Goal: Task Accomplishment & Management: Manage account settings

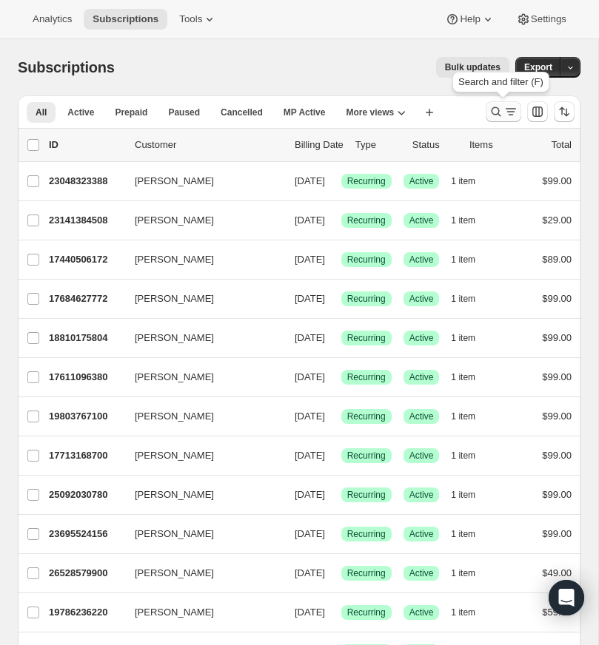
click at [493, 107] on icon "Search and filter results" at bounding box center [495, 111] width 15 height 15
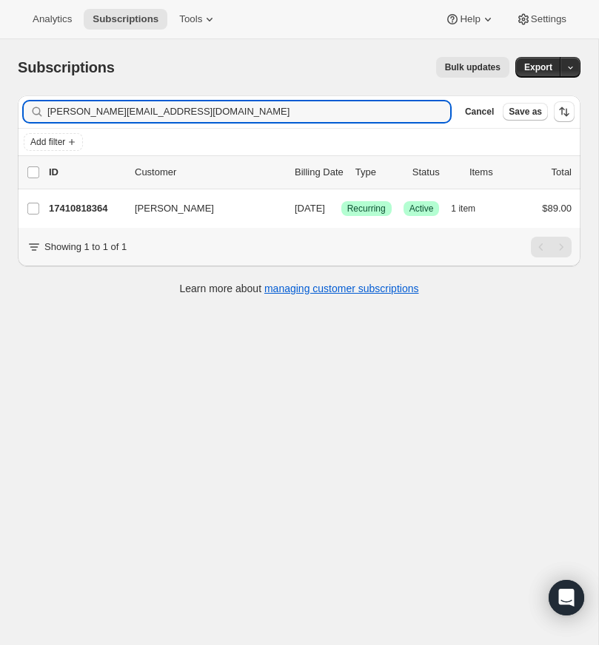
type input "[PERSON_NAME][EMAIL_ADDRESS][DOMAIN_NAME]"
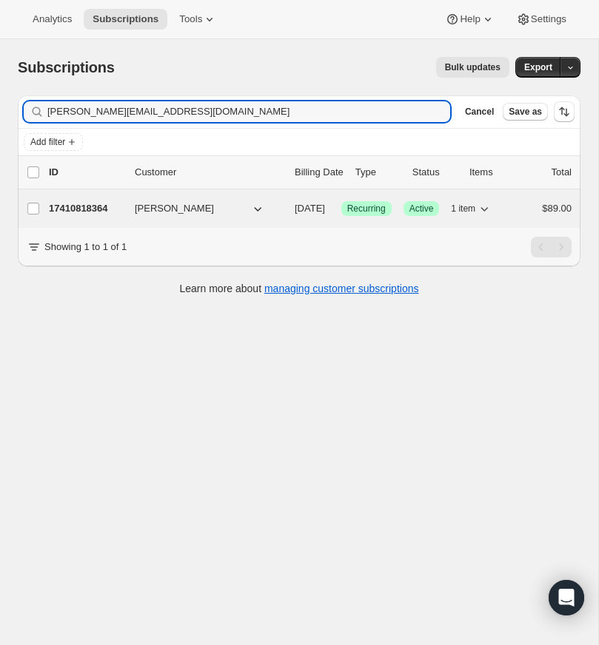
click at [87, 204] on p "17410818364" at bounding box center [86, 208] width 74 height 15
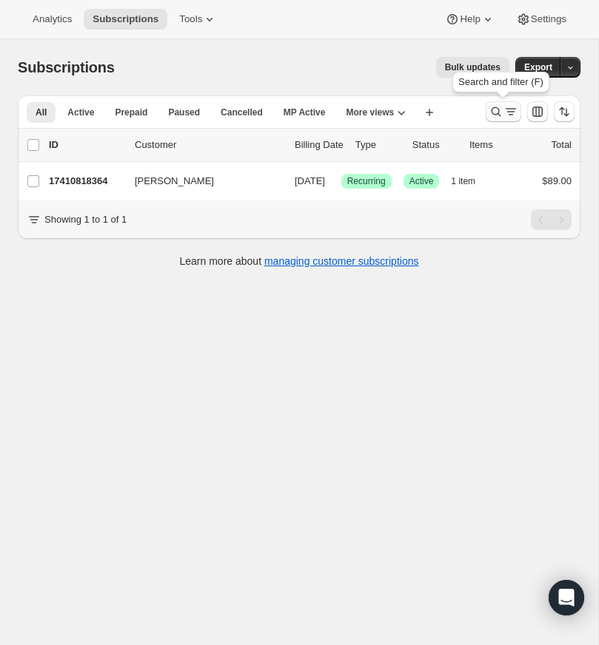
click at [496, 109] on icon "Search and filter results" at bounding box center [495, 111] width 15 height 15
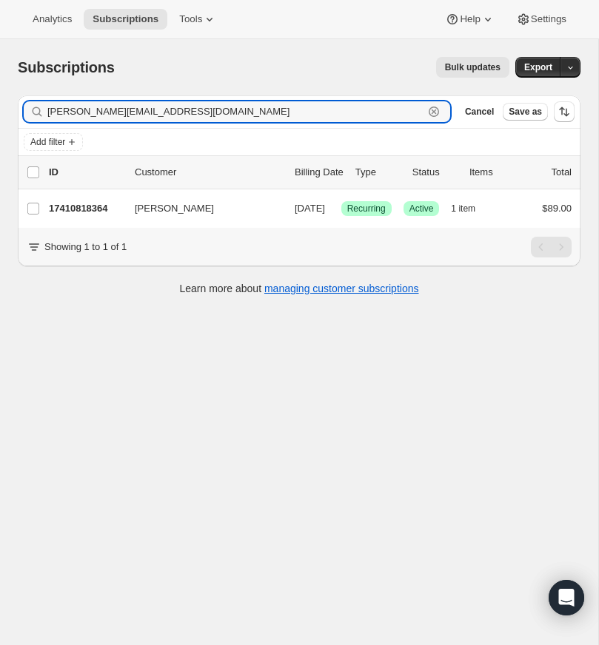
click at [431, 109] on icon "button" at bounding box center [433, 111] width 15 height 15
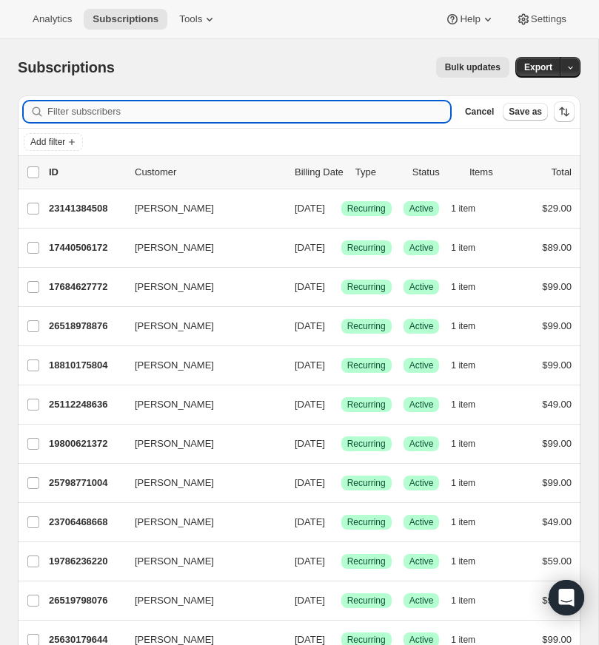
paste input "[PERSON_NAME][EMAIL_ADDRESS][DOMAIN_NAME]"
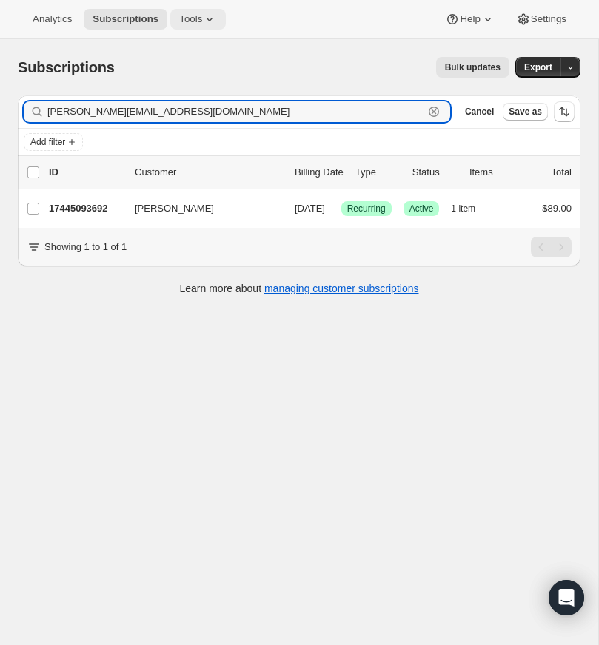
type input "[PERSON_NAME][EMAIL_ADDRESS][DOMAIN_NAME]"
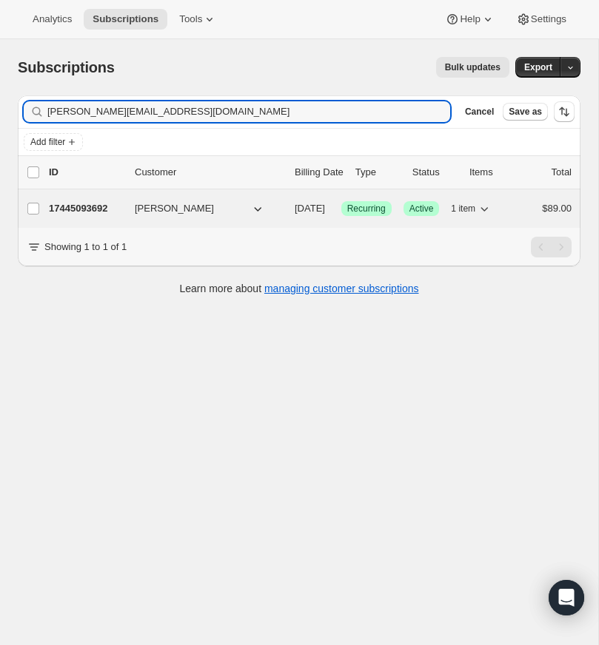
click at [99, 207] on p "17445093692" at bounding box center [86, 208] width 74 height 15
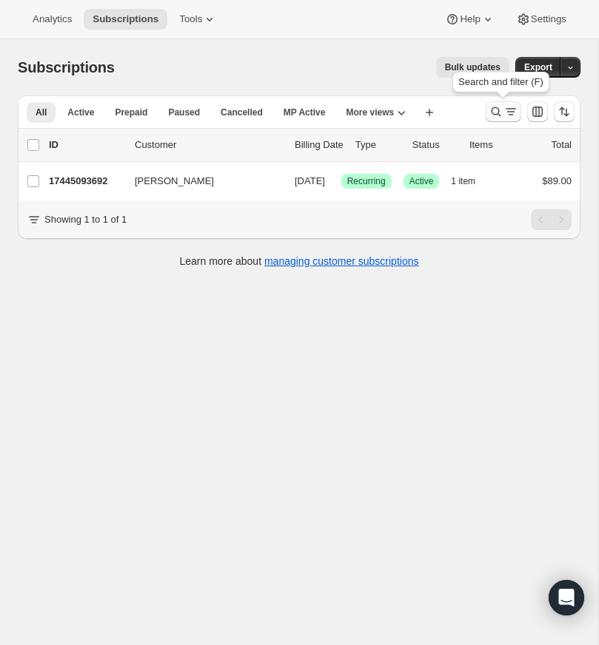
click at [493, 107] on icon "Search and filter results" at bounding box center [495, 111] width 15 height 15
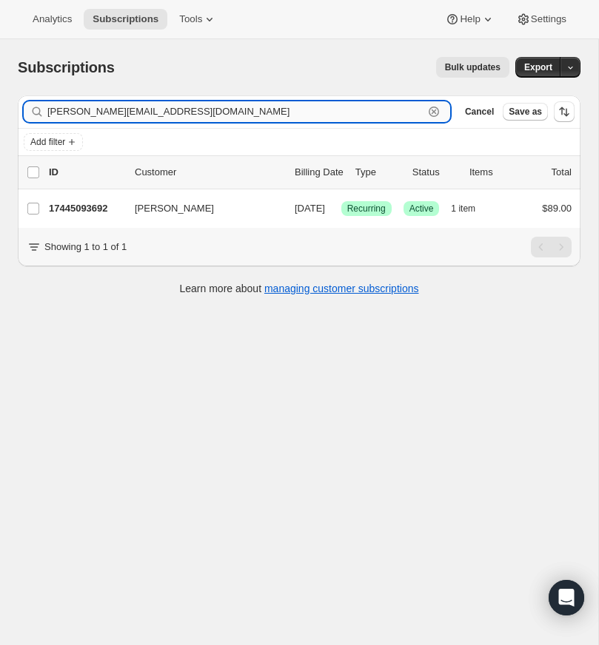
click at [435, 107] on icon "button" at bounding box center [433, 112] width 10 height 10
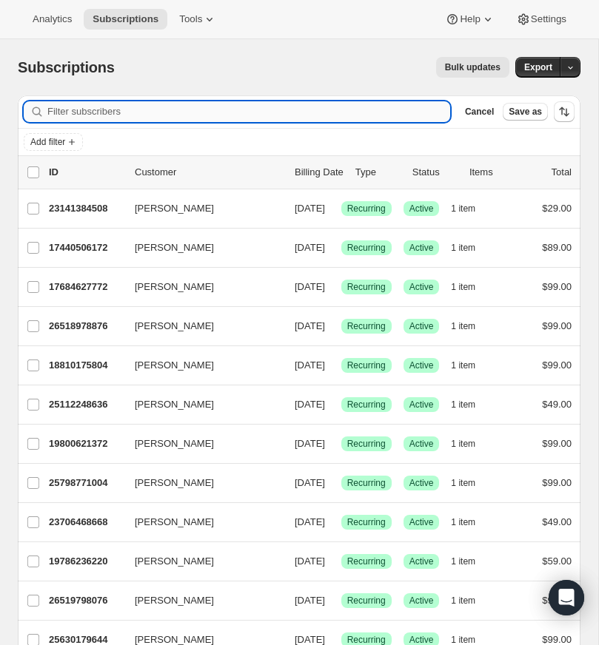
paste input "[EMAIL_ADDRESS][DOMAIN_NAME]"
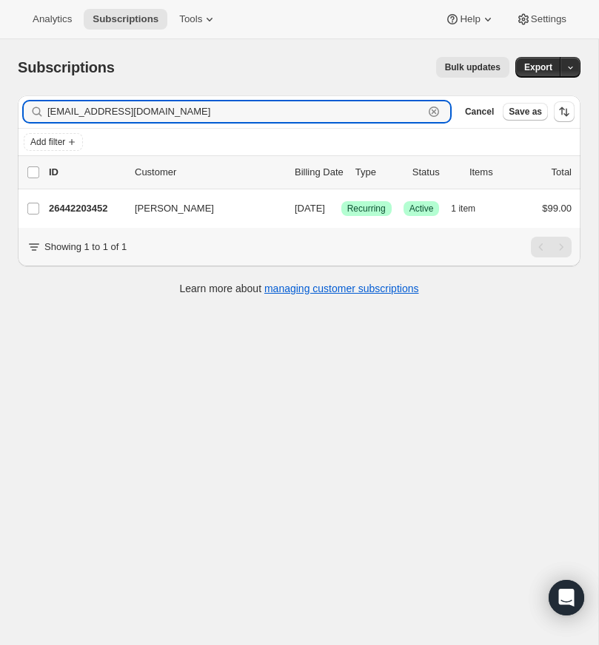
type input "[EMAIL_ADDRESS][DOMAIN_NAME]"
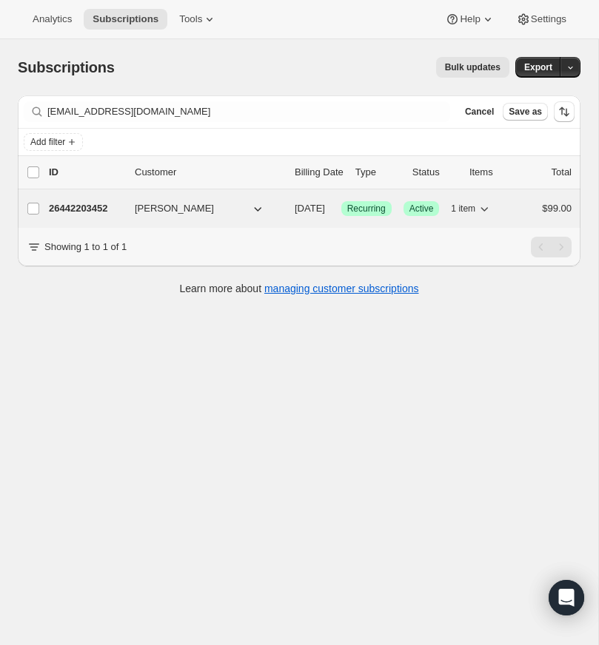
click at [81, 206] on p "26442203452" at bounding box center [86, 208] width 74 height 15
